Goal: Task Accomplishment & Management: Use online tool/utility

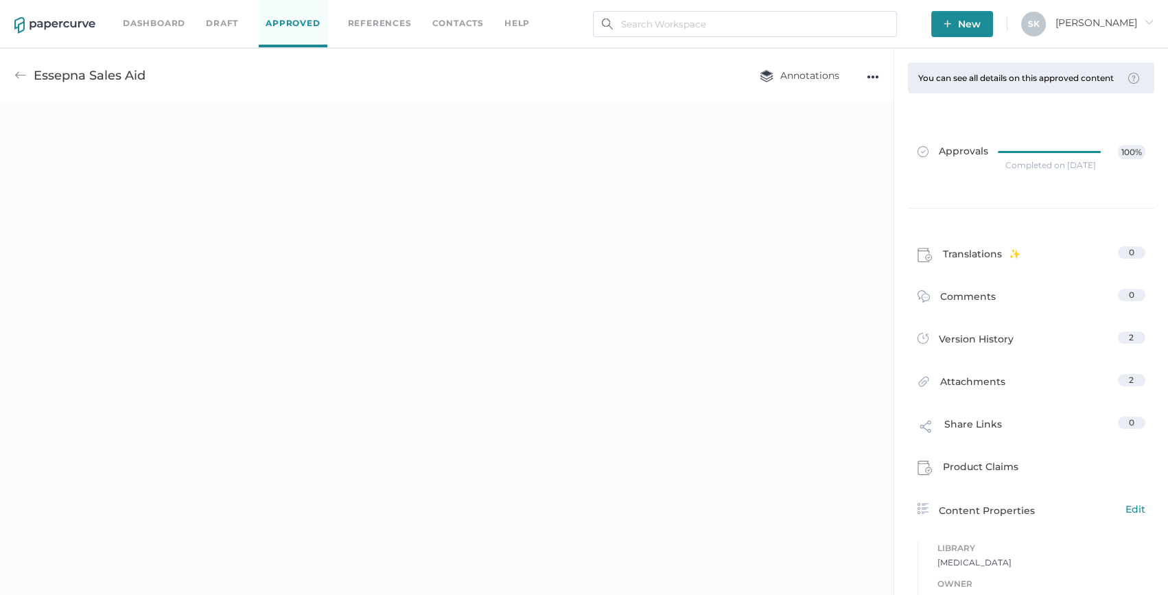
click at [141, 30] on link "Dashboard" at bounding box center [154, 23] width 62 height 15
click at [139, 26] on link "Dashboard" at bounding box center [154, 23] width 62 height 15
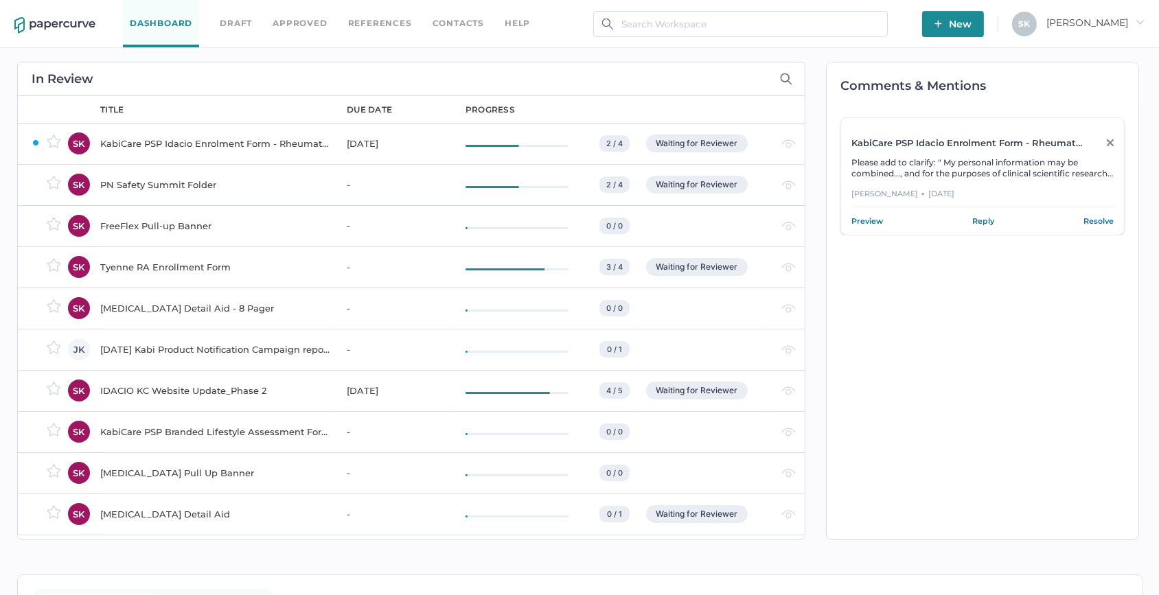
click at [271, 143] on div "KabiCare PSP Idacio Enrolment Form - Rheumatology (All Indications)" at bounding box center [215, 143] width 230 height 16
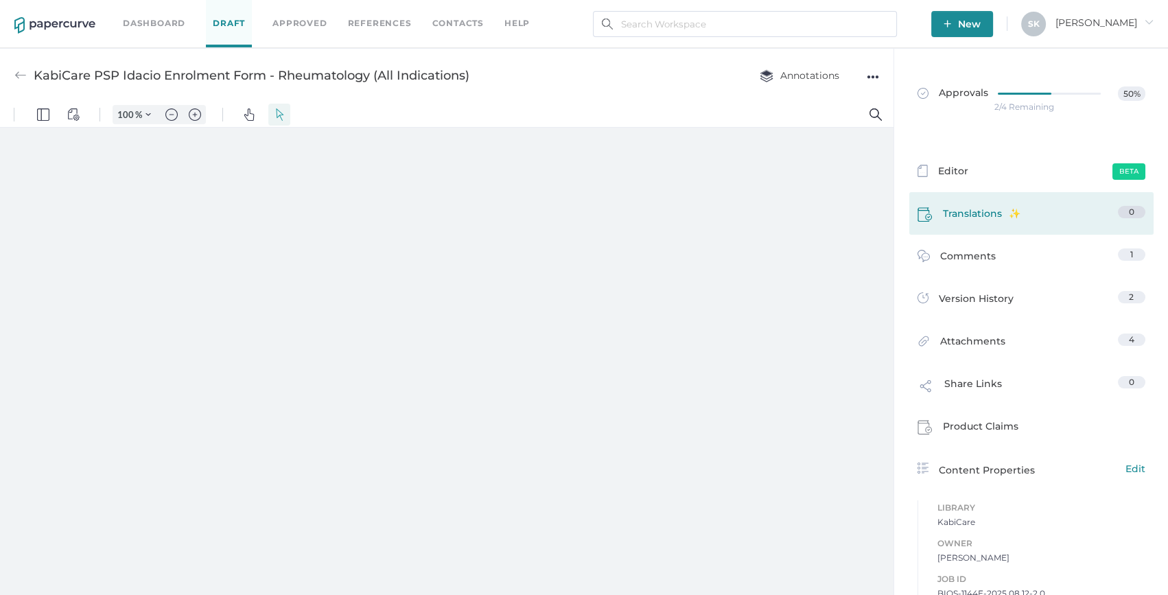
type input "54"
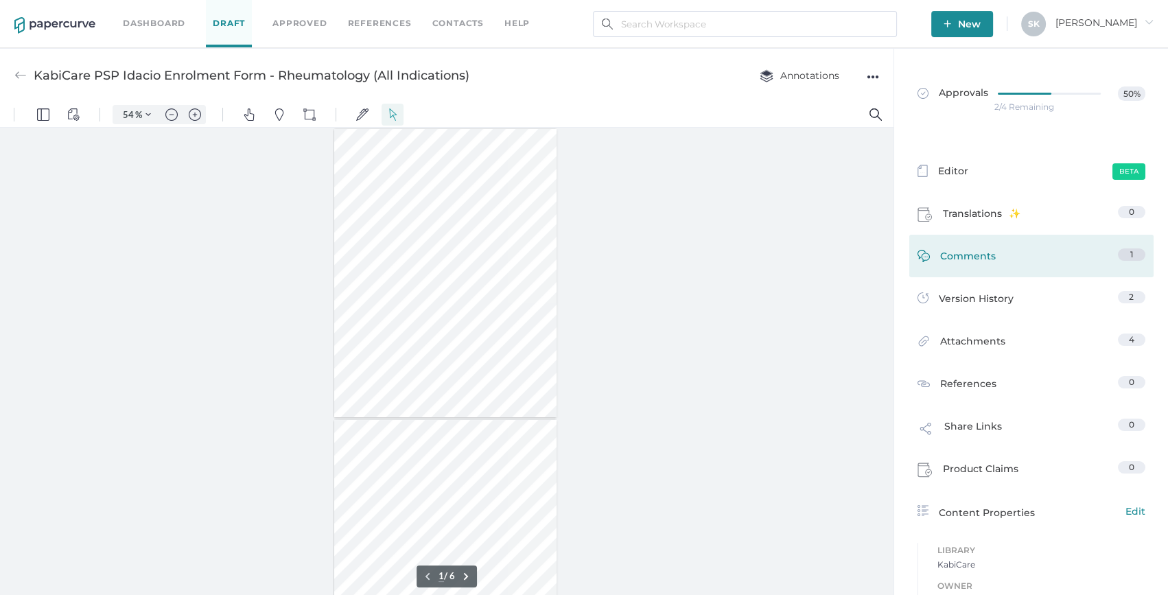
click at [1006, 255] on link "Comments 1" at bounding box center [1032, 258] width 228 height 21
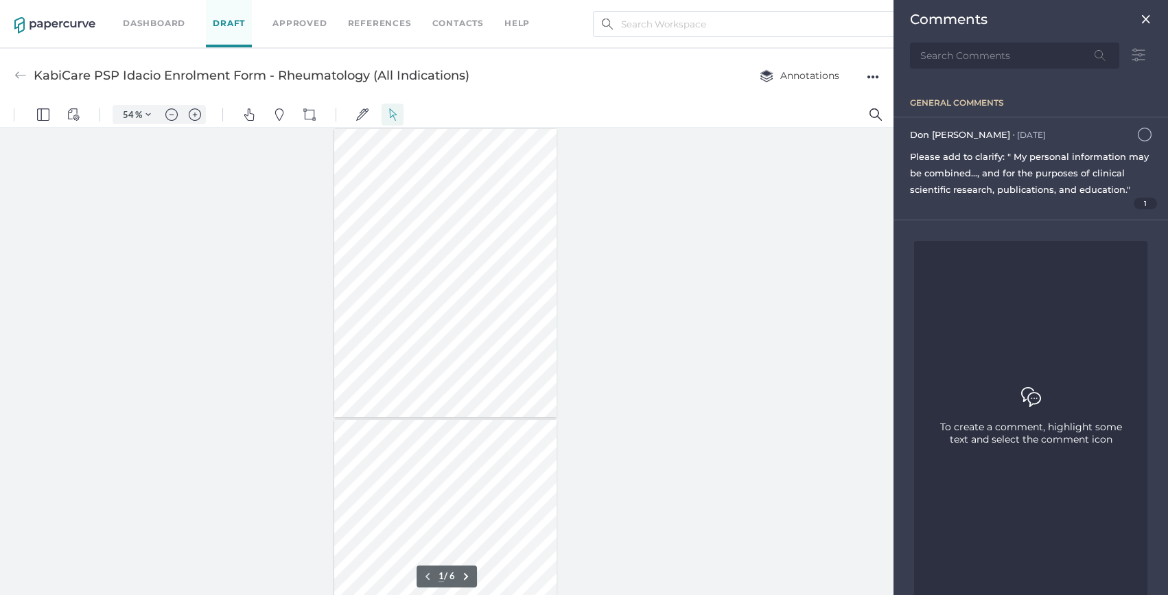
scroll to position [5, 0]
